Goal: Navigation & Orientation: Find specific page/section

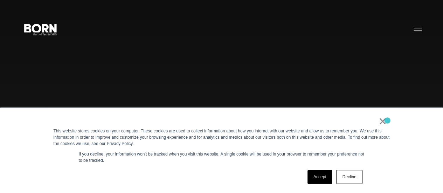
drag, startPoint x: 0, startPoint y: 0, endPoint x: 419, endPoint y: 98, distance: 430.4
click at [383, 122] on link "×" at bounding box center [383, 121] width 8 height 6
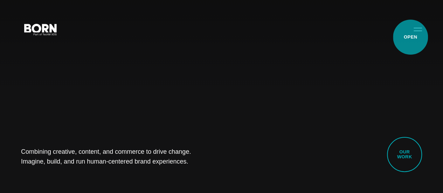
click at [411, 36] on button "Primary Menu" at bounding box center [418, 29] width 17 height 15
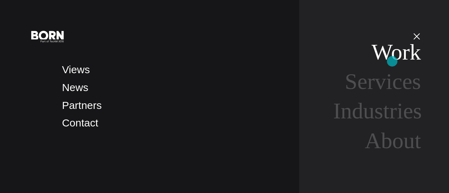
click at [392, 61] on link "Work" at bounding box center [395, 52] width 49 height 25
